Goal: Navigation & Orientation: Find specific page/section

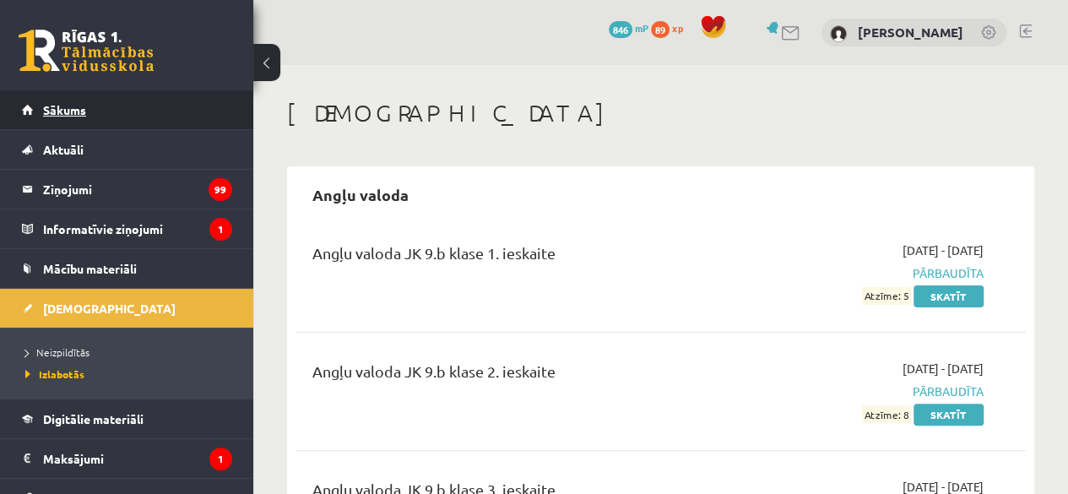
click at [156, 120] on link "Sākums" at bounding box center [127, 109] width 210 height 39
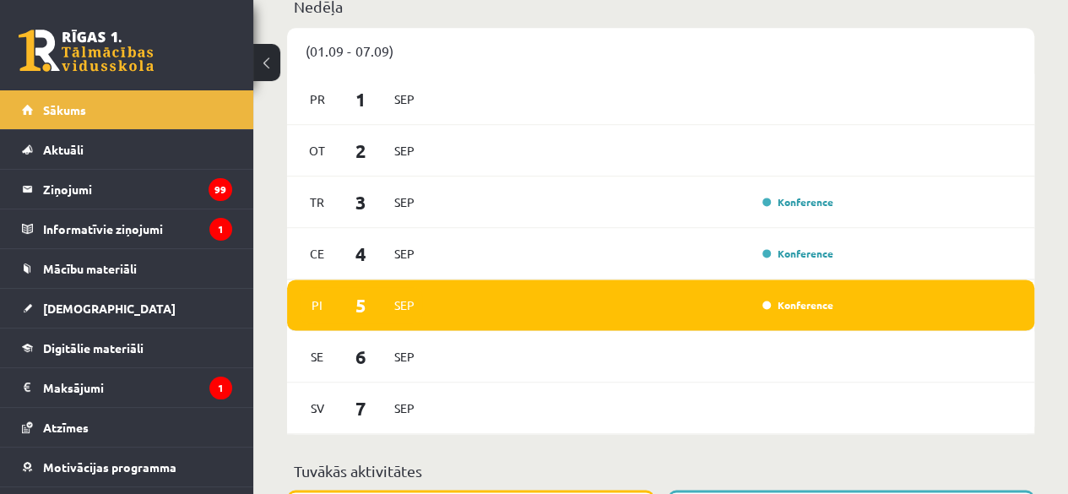
scroll to position [1016, 0]
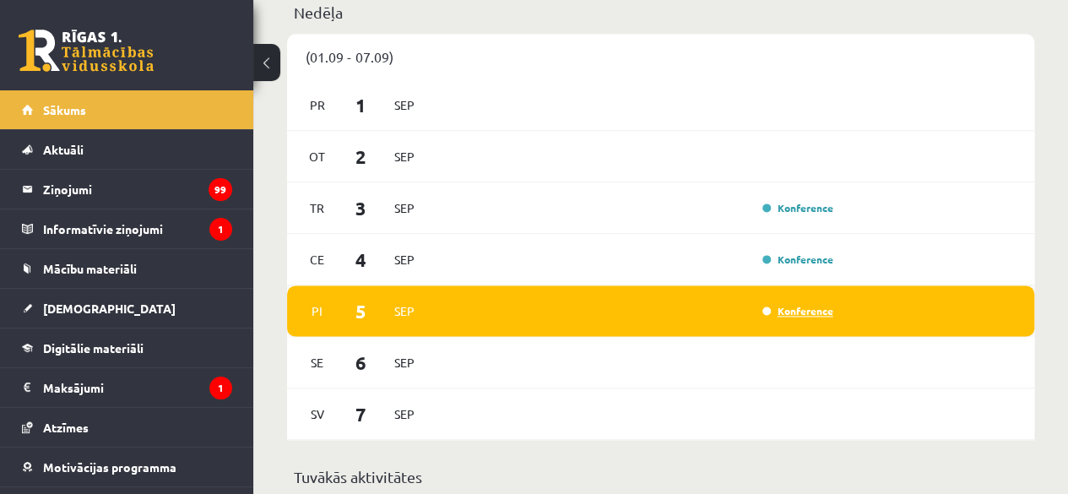
click at [790, 312] on link "Konference" at bounding box center [798, 311] width 71 height 14
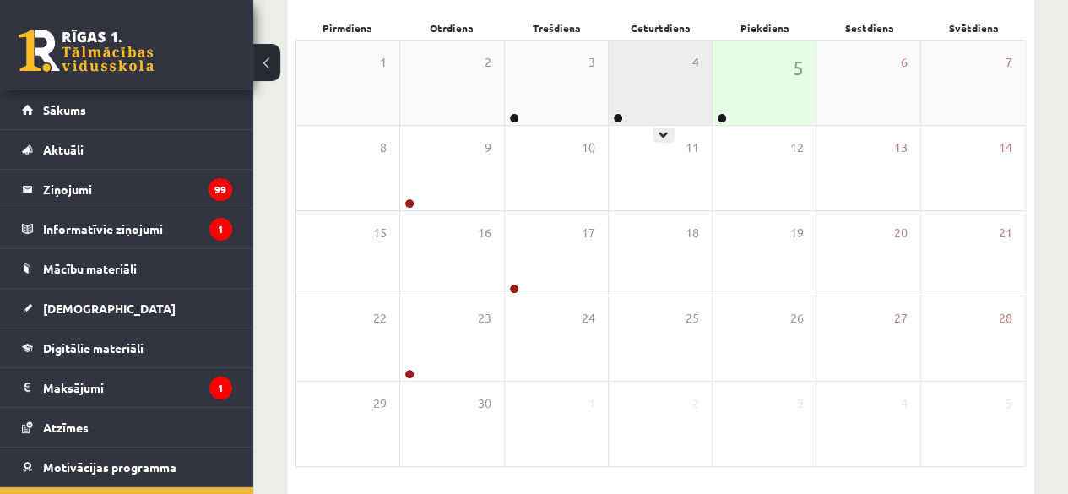
scroll to position [253, 0]
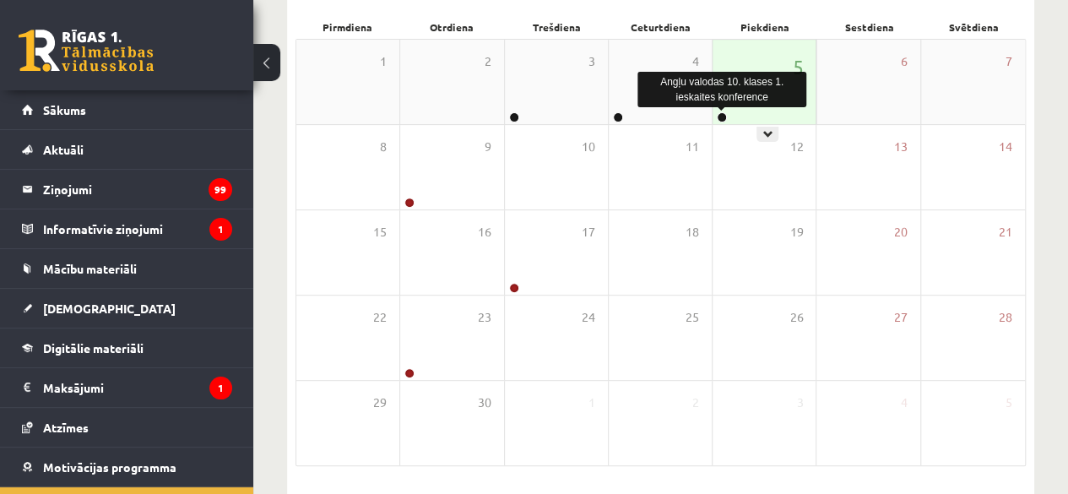
click at [720, 115] on link at bounding box center [722, 117] width 10 height 10
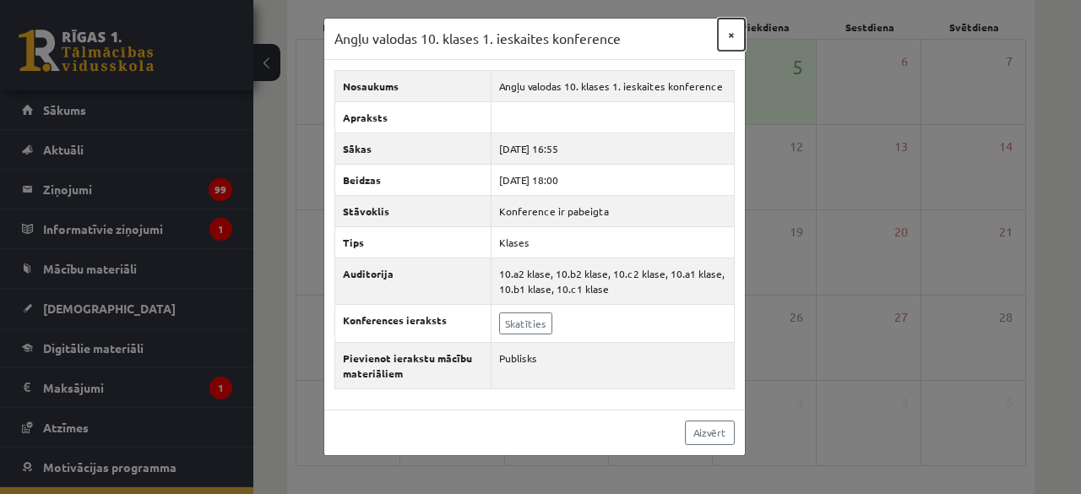
click at [728, 28] on button "×" at bounding box center [731, 35] width 27 height 32
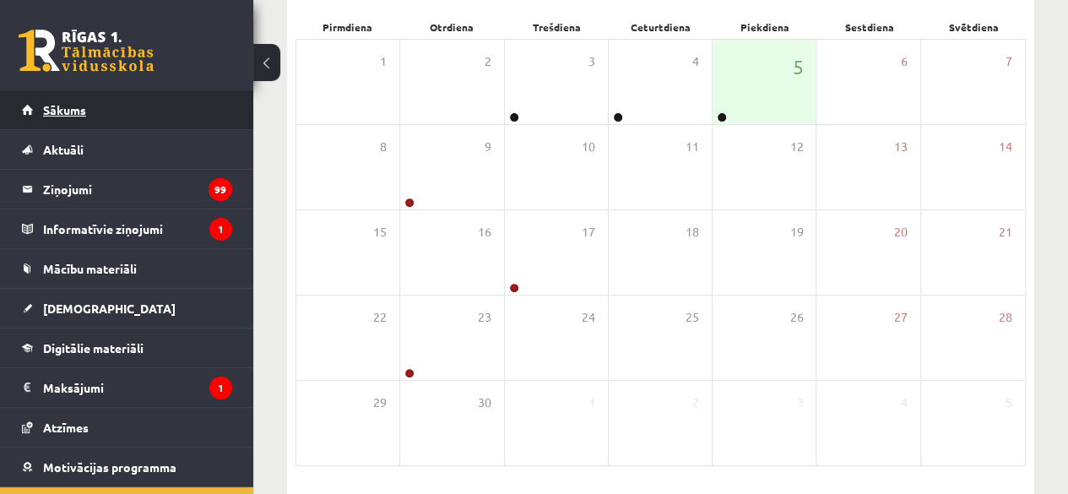
click at [155, 114] on link "Sākums" at bounding box center [127, 109] width 210 height 39
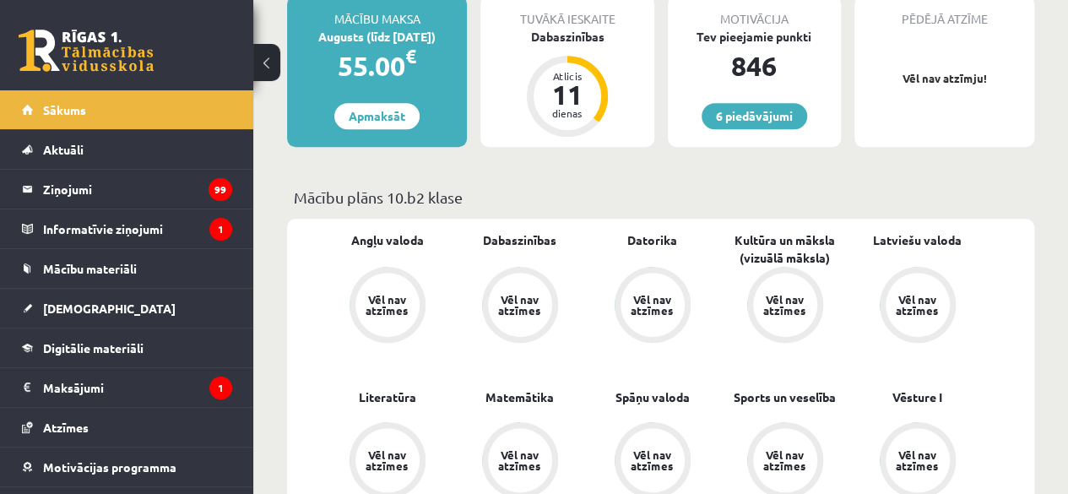
scroll to position [439, 0]
click at [573, 41] on div "Dabaszinības" at bounding box center [567, 36] width 173 height 18
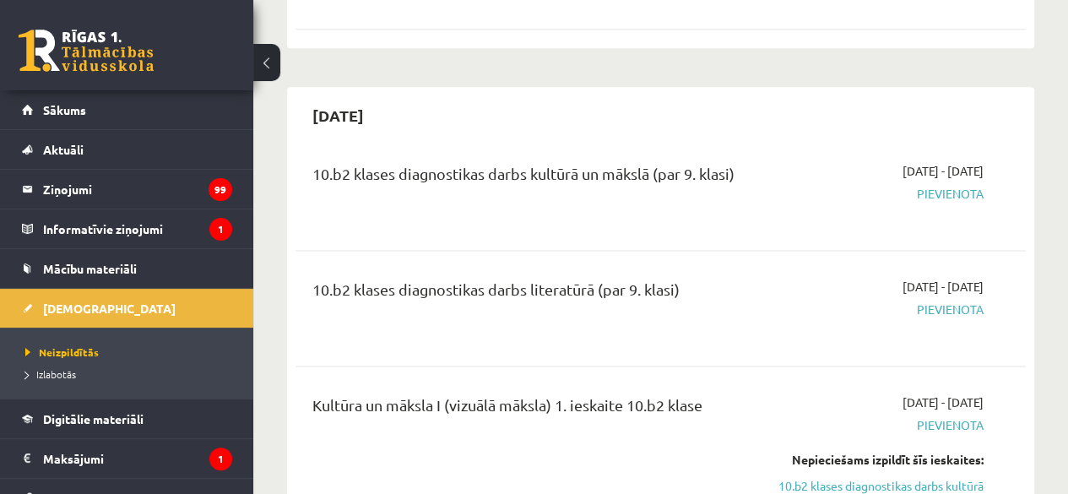
scroll to position [974, 0]
click at [116, 115] on link "Sākums" at bounding box center [127, 109] width 210 height 39
